Goal: Task Accomplishment & Management: Manage account settings

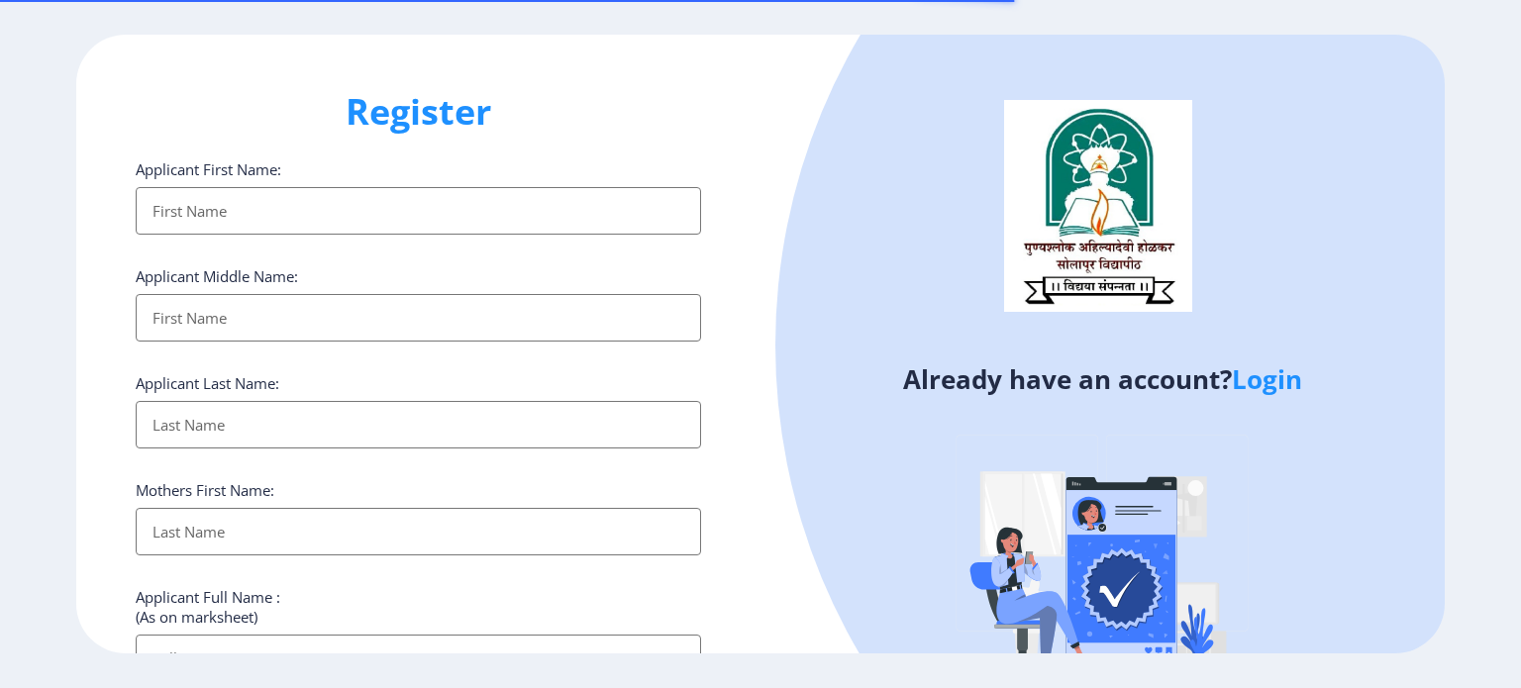
select select
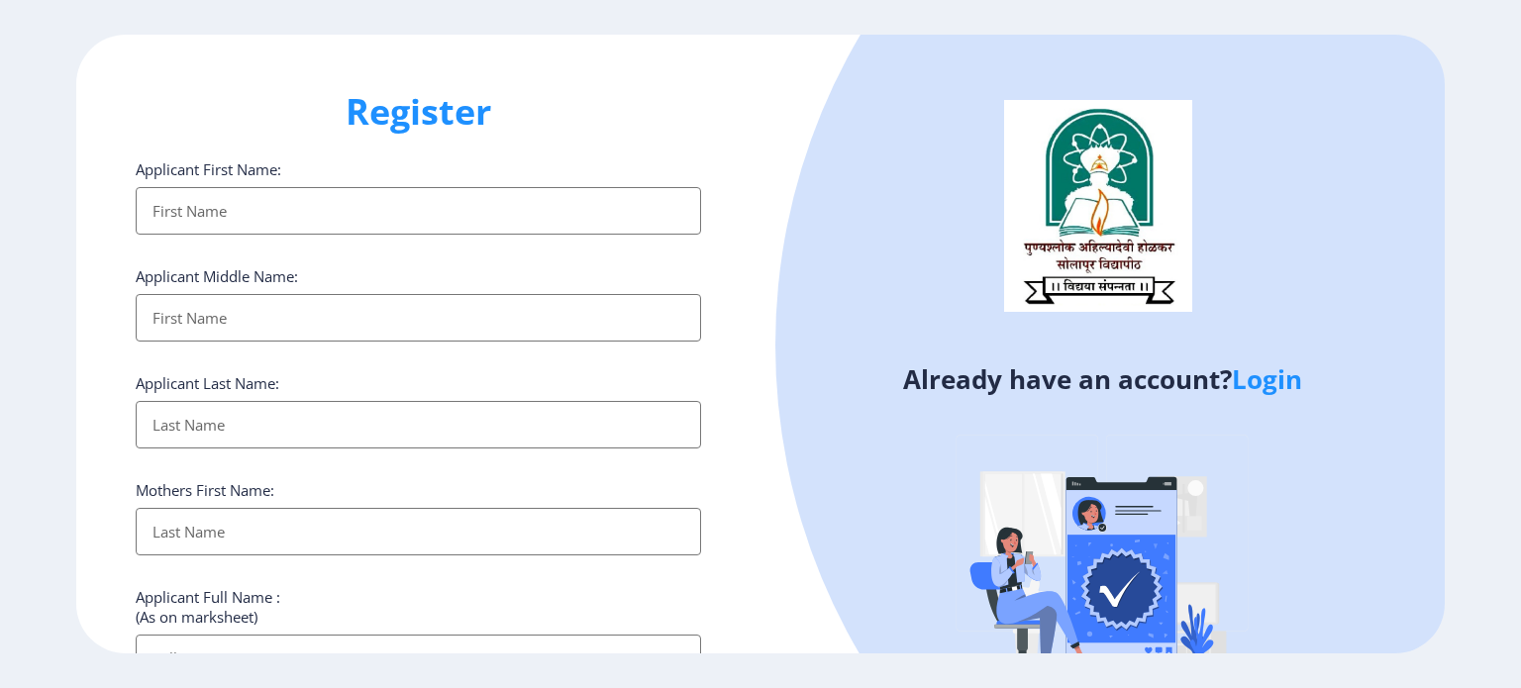
click at [1283, 382] on link "Login" at bounding box center [1267, 379] width 70 height 36
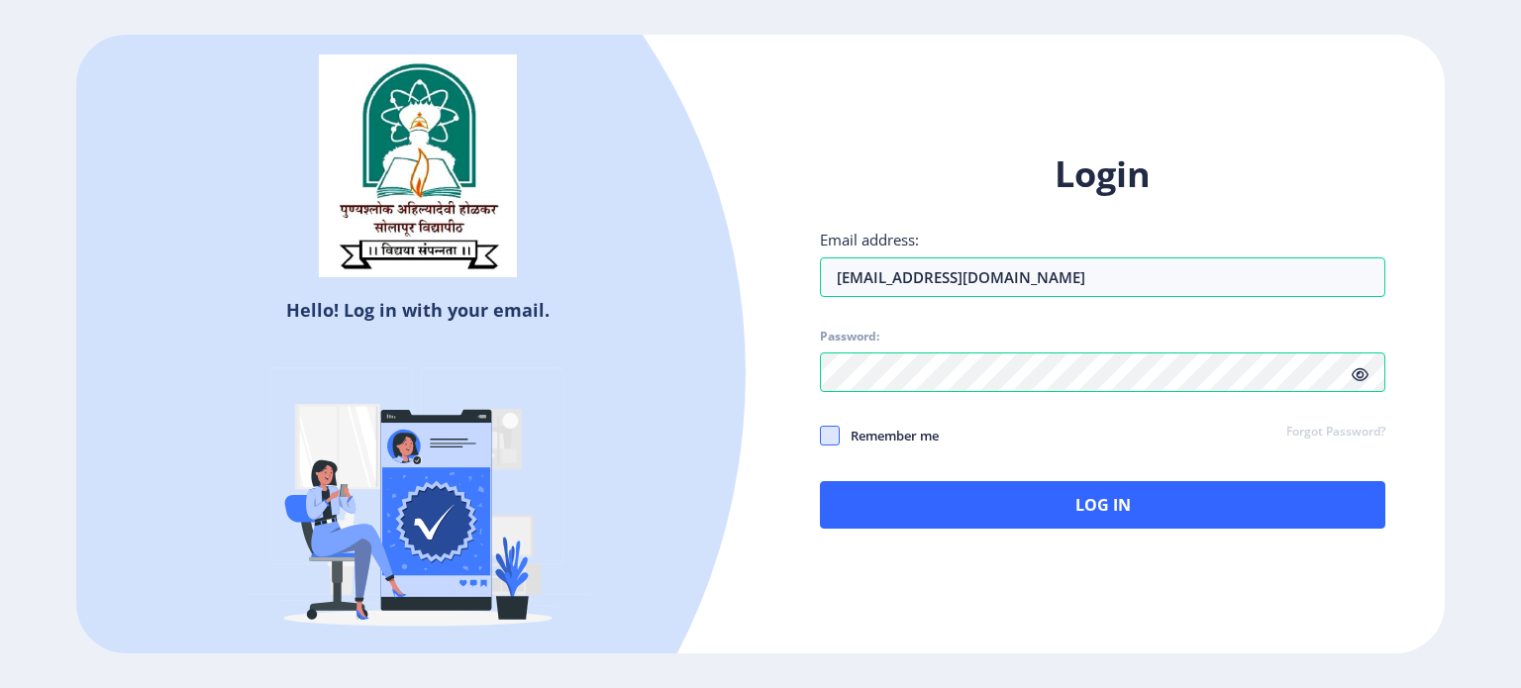
click at [820, 432] on span at bounding box center [830, 436] width 20 height 20
click at [820, 435] on input "Remember me" at bounding box center [820, 435] width 1 height 1
checkbox input "true"
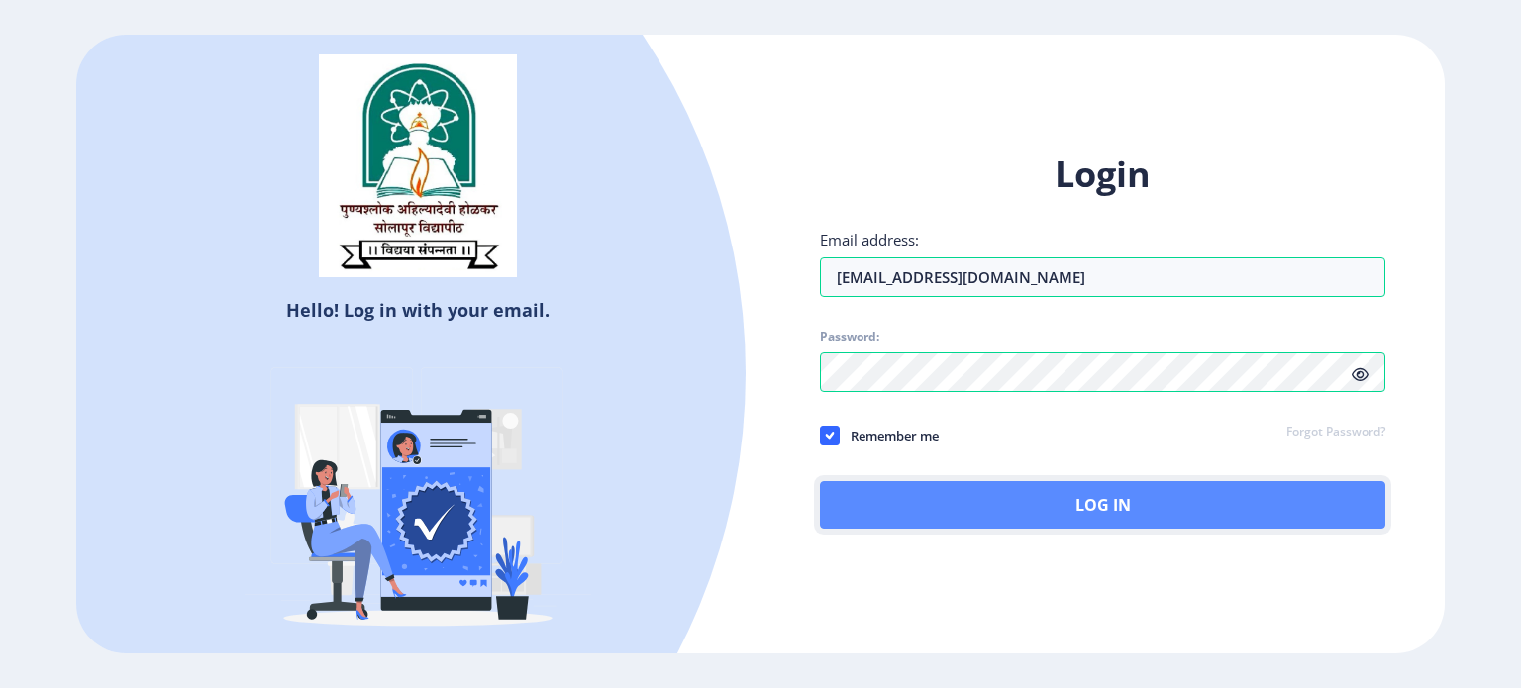
click at [1061, 506] on button "Log In" at bounding box center [1102, 505] width 565 height 48
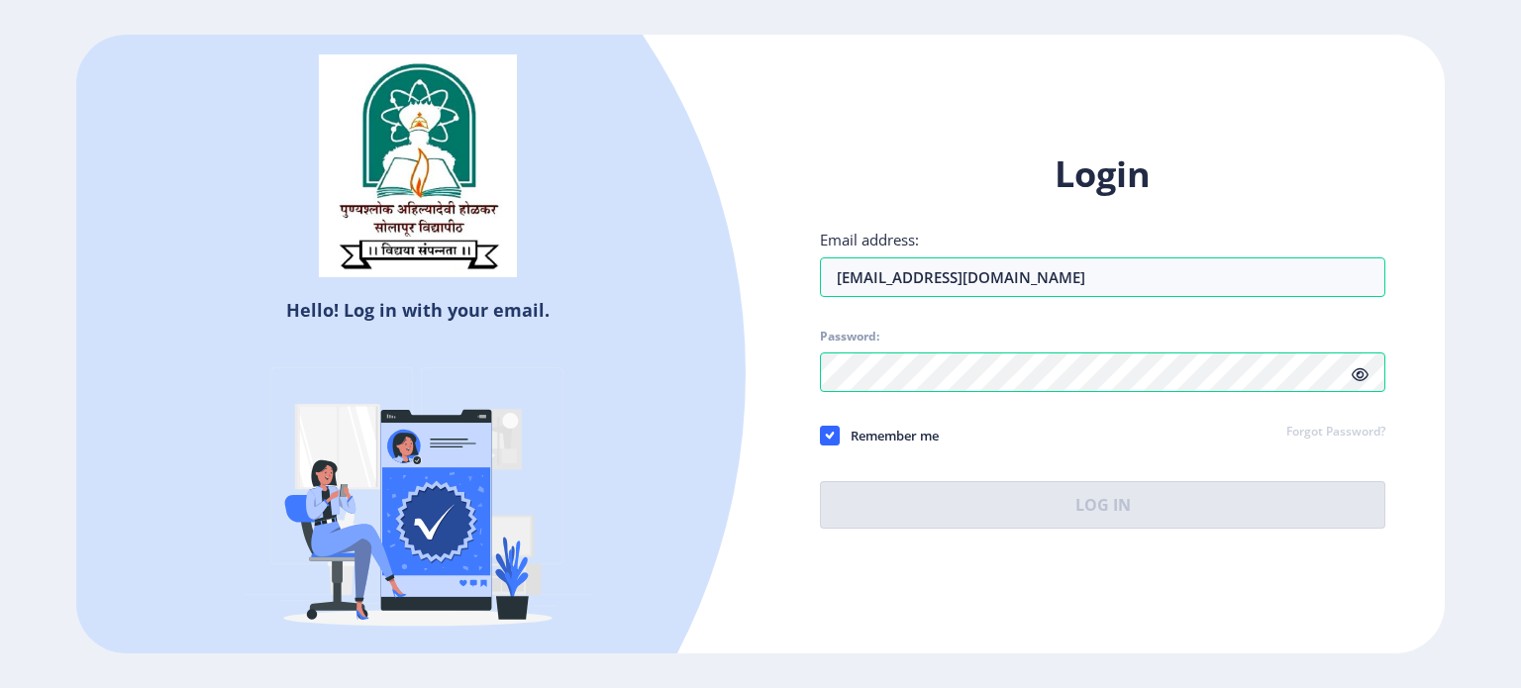
click at [1359, 375] on icon at bounding box center [1360, 374] width 17 height 15
click at [1086, 466] on div "Login Email address: [EMAIL_ADDRESS][DOMAIN_NAME] Password: Remember me Forgot …" at bounding box center [1102, 340] width 565 height 378
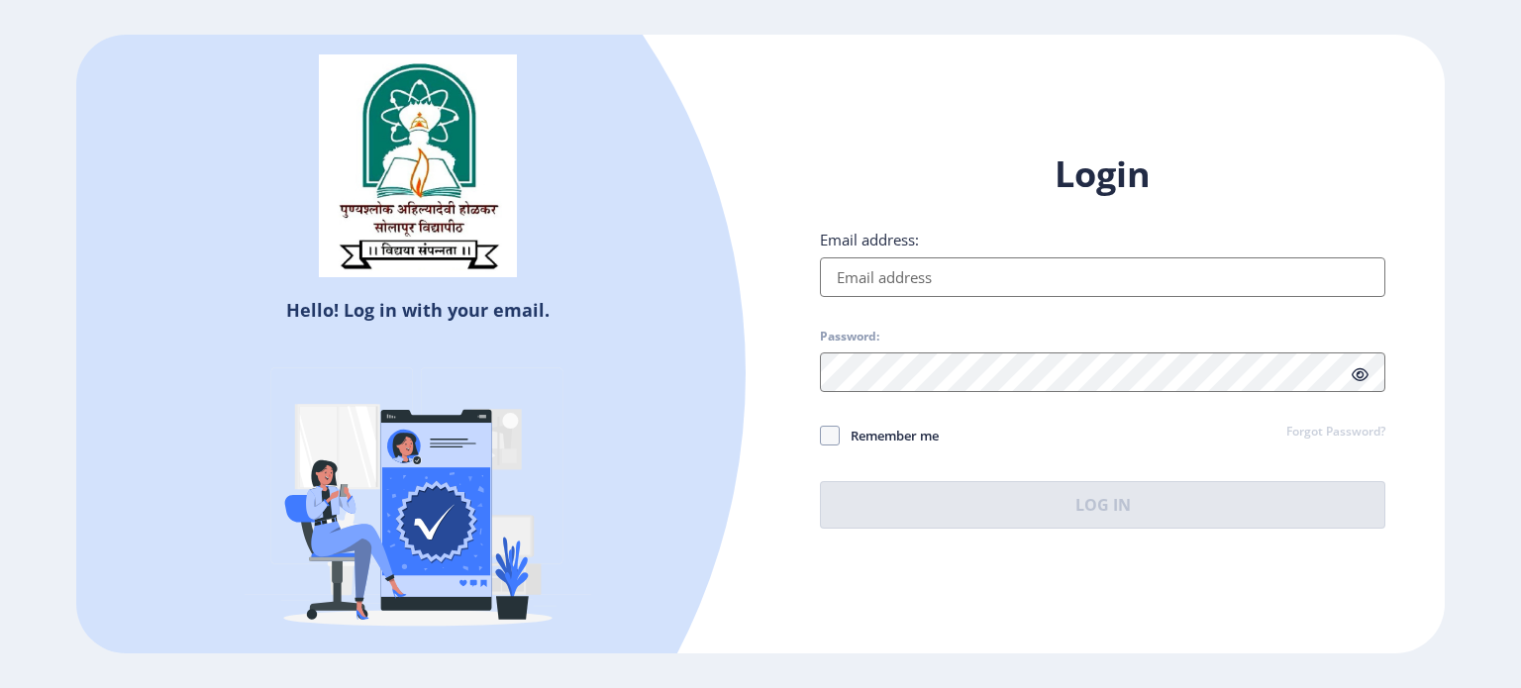
select select
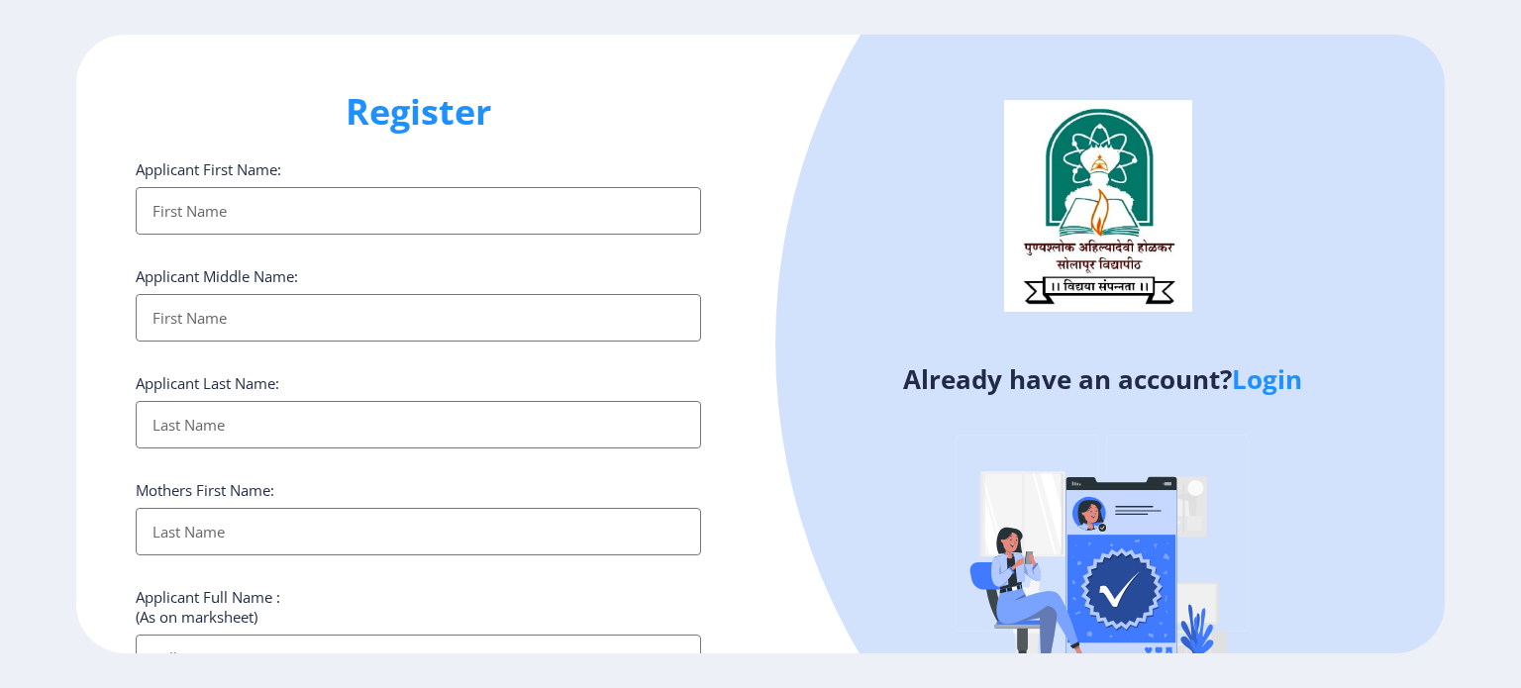
click at [520, 114] on h1 "Register" at bounding box center [418, 112] width 565 height 48
click at [1274, 377] on link "Login" at bounding box center [1267, 379] width 70 height 36
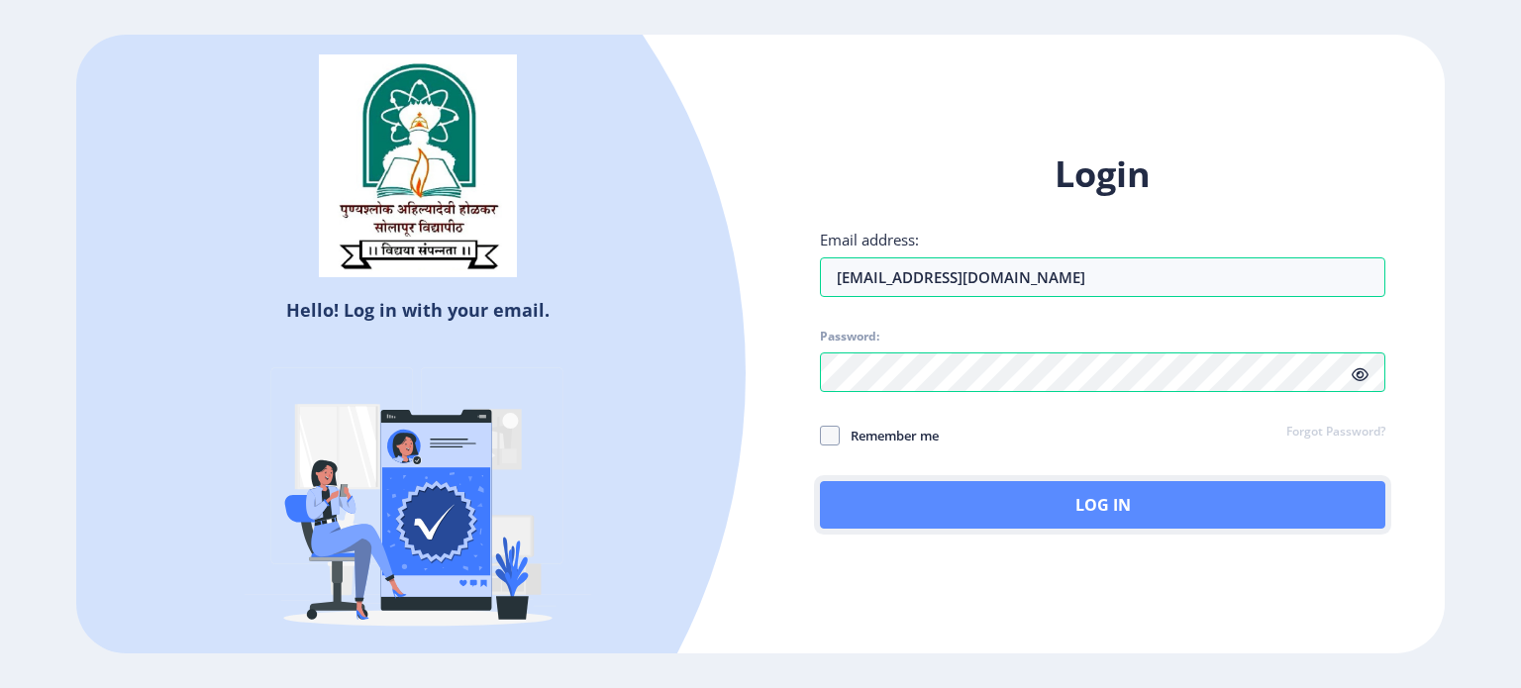
click at [1038, 507] on button "Log In" at bounding box center [1102, 505] width 565 height 48
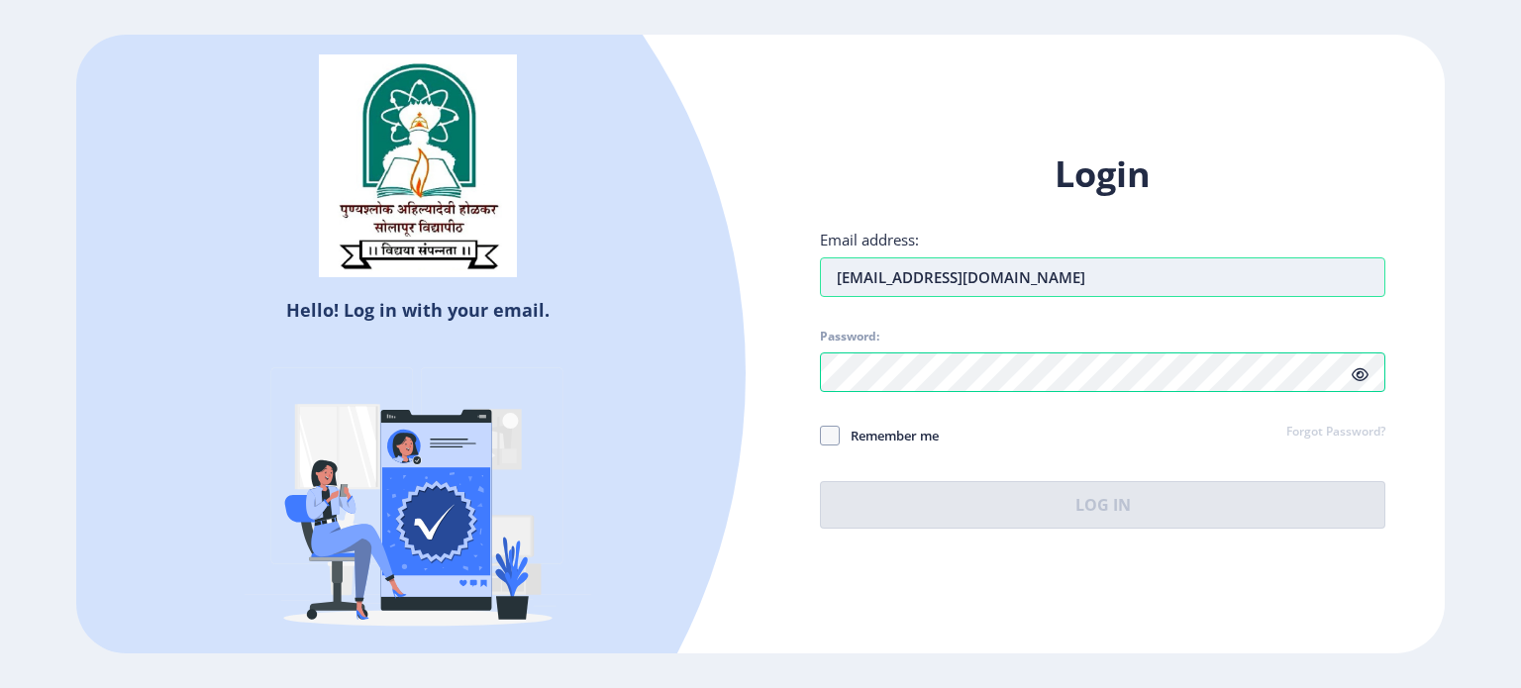
click at [1121, 273] on input "[EMAIL_ADDRESS][DOMAIN_NAME]" at bounding box center [1102, 277] width 565 height 40
click at [1298, 333] on span "Password:" at bounding box center [1102, 341] width 565 height 24
click at [1359, 373] on icon at bounding box center [1360, 374] width 17 height 15
click at [826, 426] on span at bounding box center [830, 436] width 20 height 20
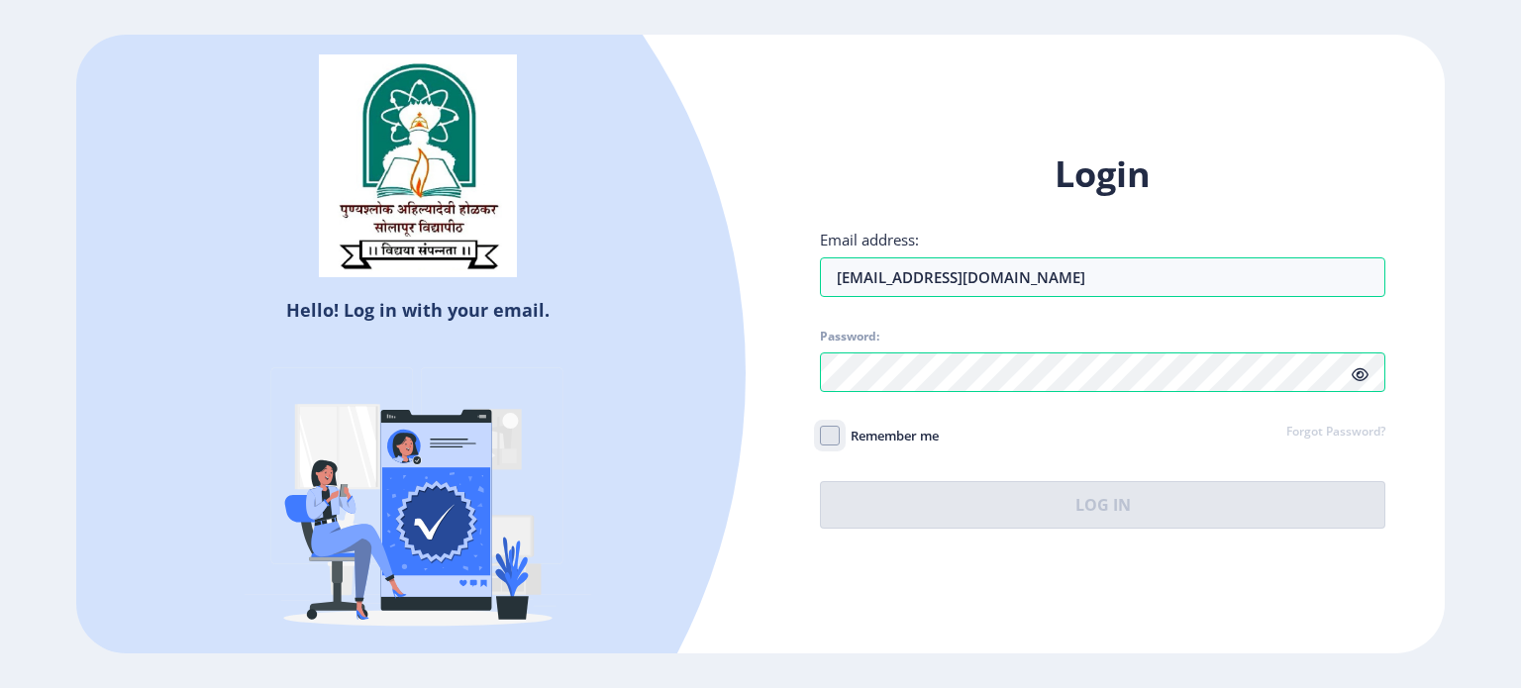
click at [821, 435] on input "Remember me" at bounding box center [820, 435] width 1 height 1
checkbox input "true"
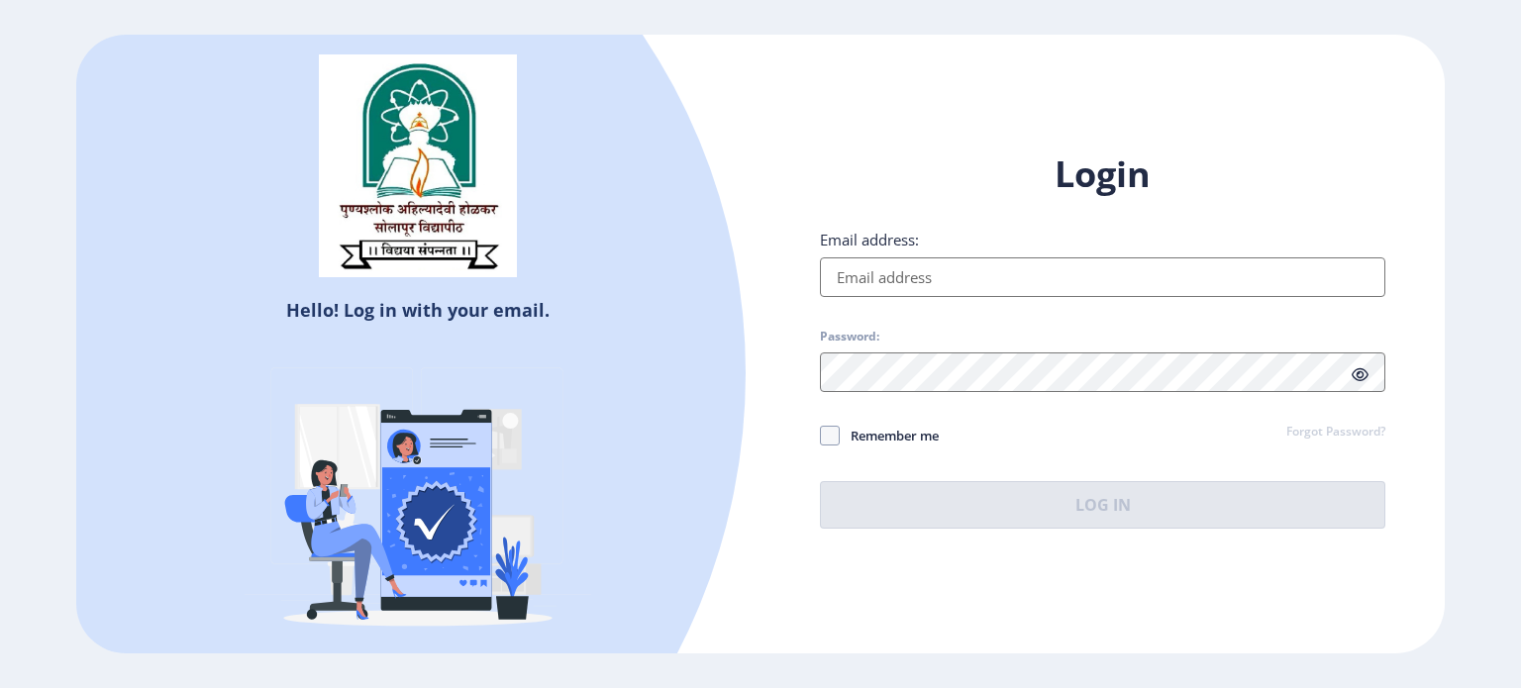
type input "[EMAIL_ADDRESS][DOMAIN_NAME]"
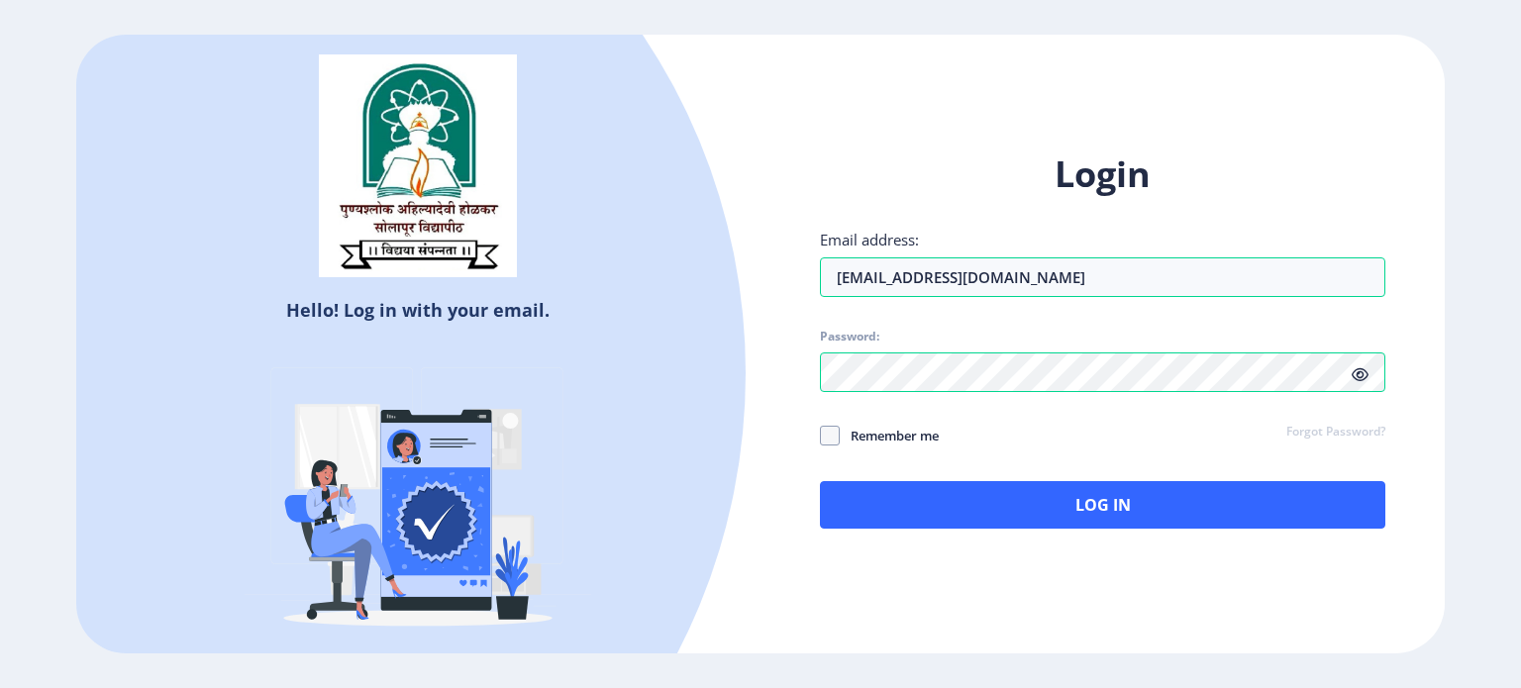
click at [1359, 372] on icon at bounding box center [1360, 374] width 17 height 15
